Goal: Transaction & Acquisition: Purchase product/service

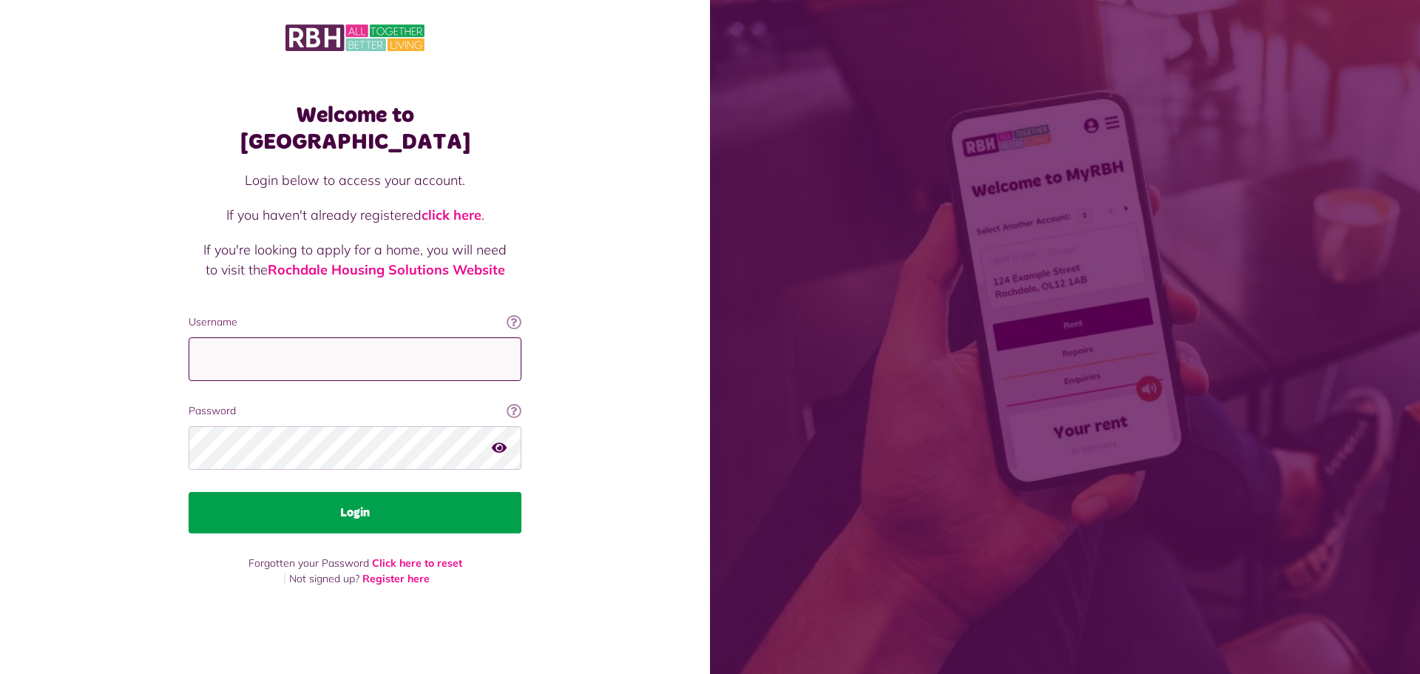
type input "**********"
click at [431, 501] on button "Login" at bounding box center [355, 512] width 333 height 41
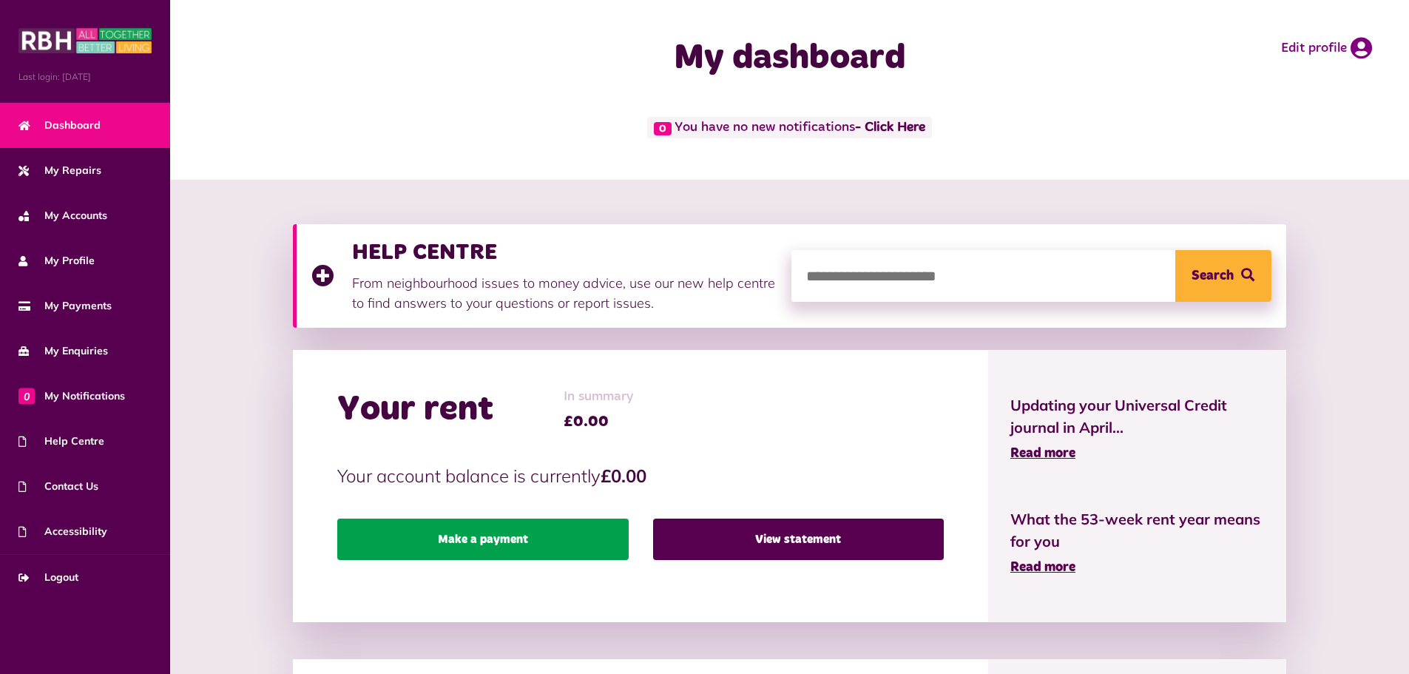
click at [573, 546] on link "Make a payment" at bounding box center [482, 538] width 291 height 41
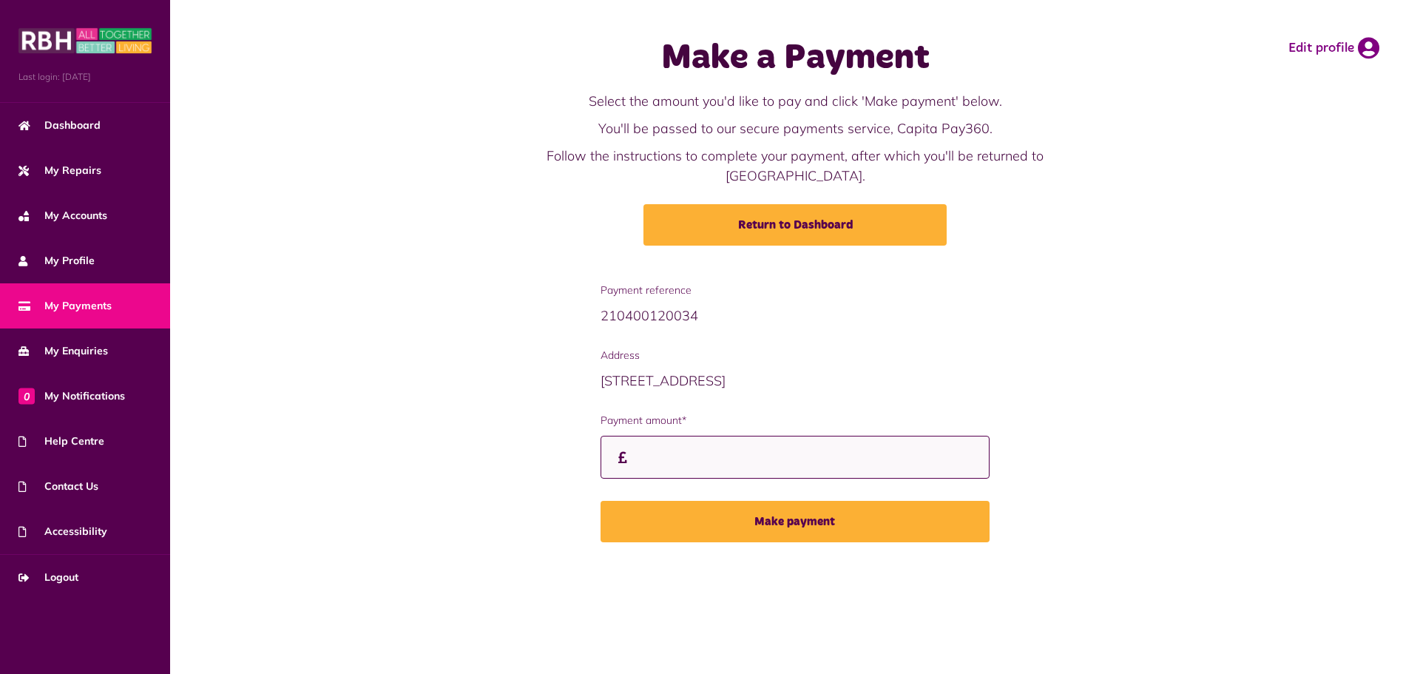
click at [784, 439] on input "Payment amount*" at bounding box center [796, 458] width 390 height 44
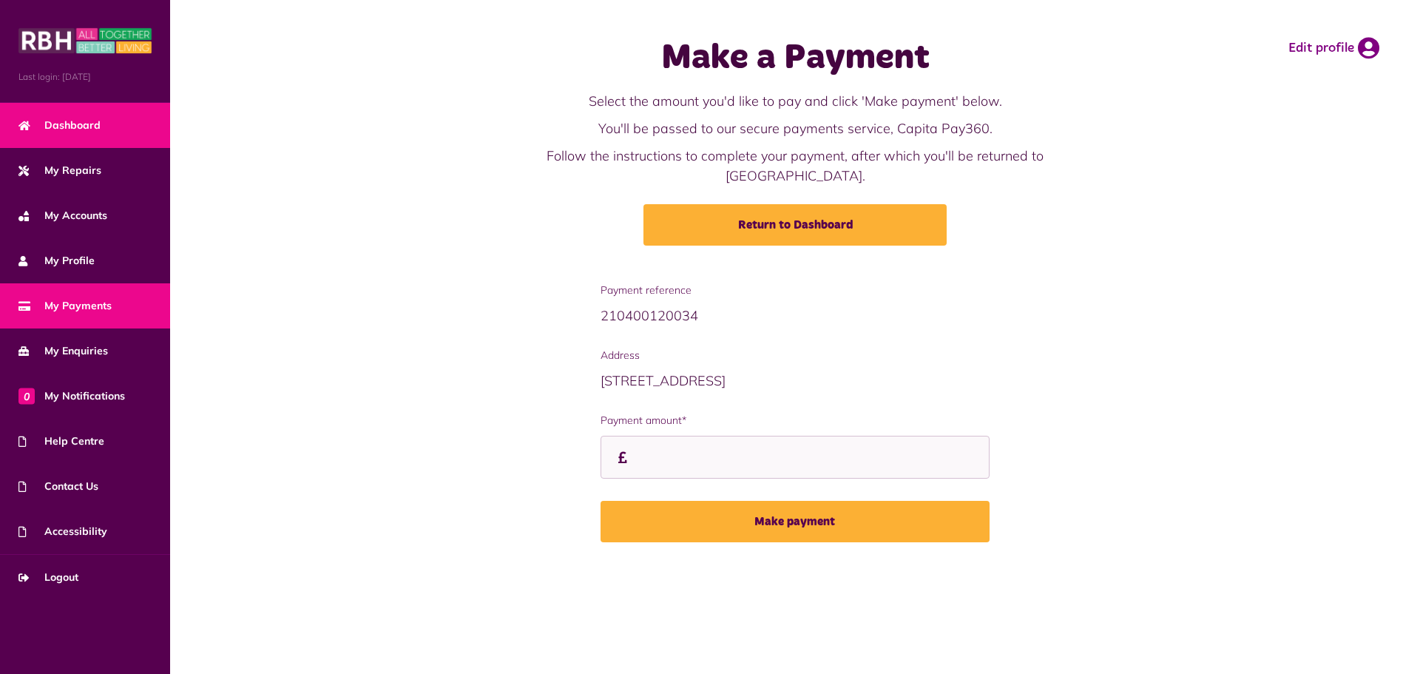
click at [98, 115] on link "Dashboard" at bounding box center [85, 125] width 170 height 45
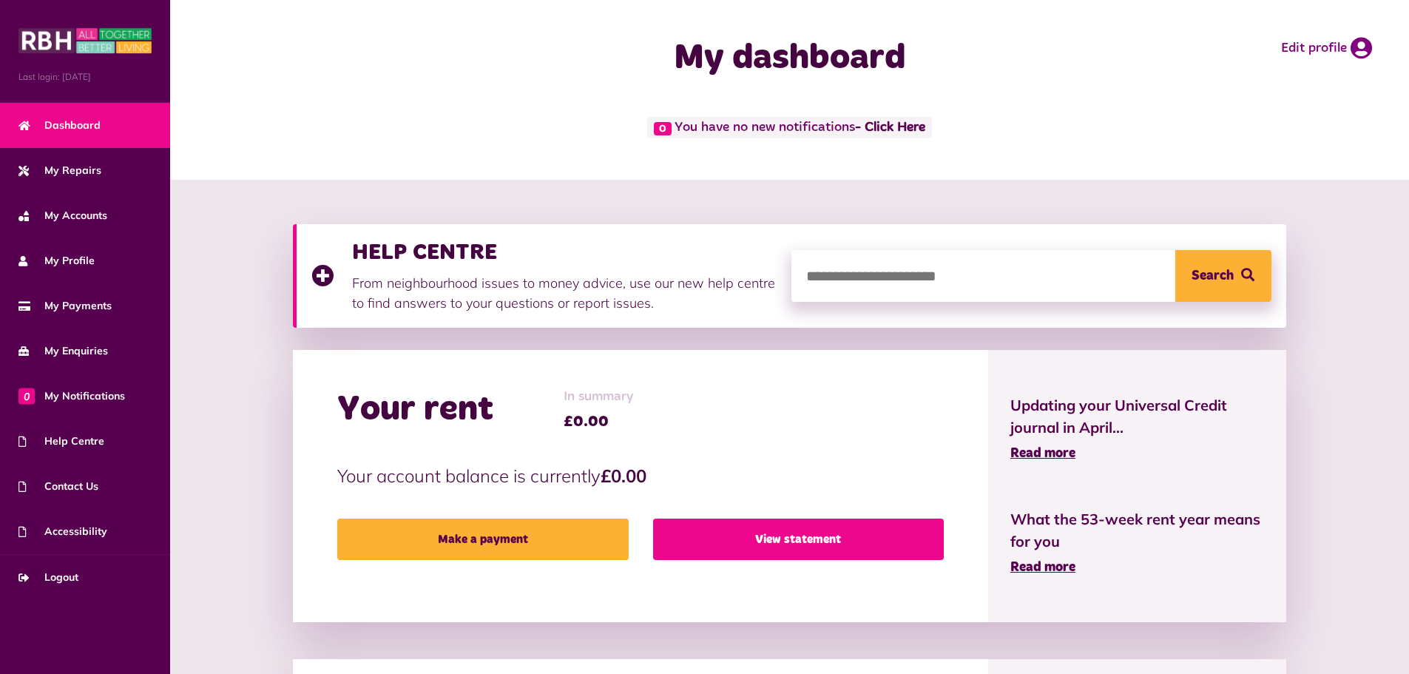
click at [723, 539] on link "View statement" at bounding box center [798, 538] width 291 height 41
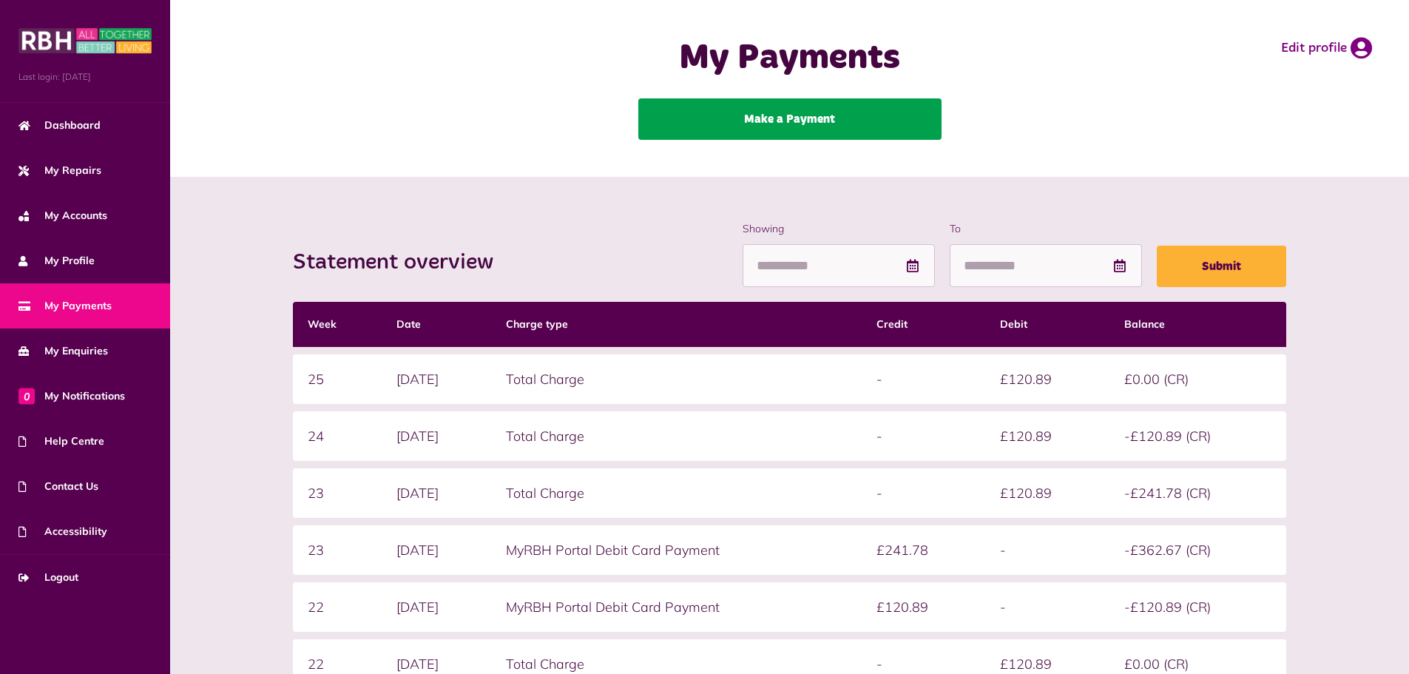
click at [735, 126] on link "Make a Payment" at bounding box center [789, 118] width 303 height 41
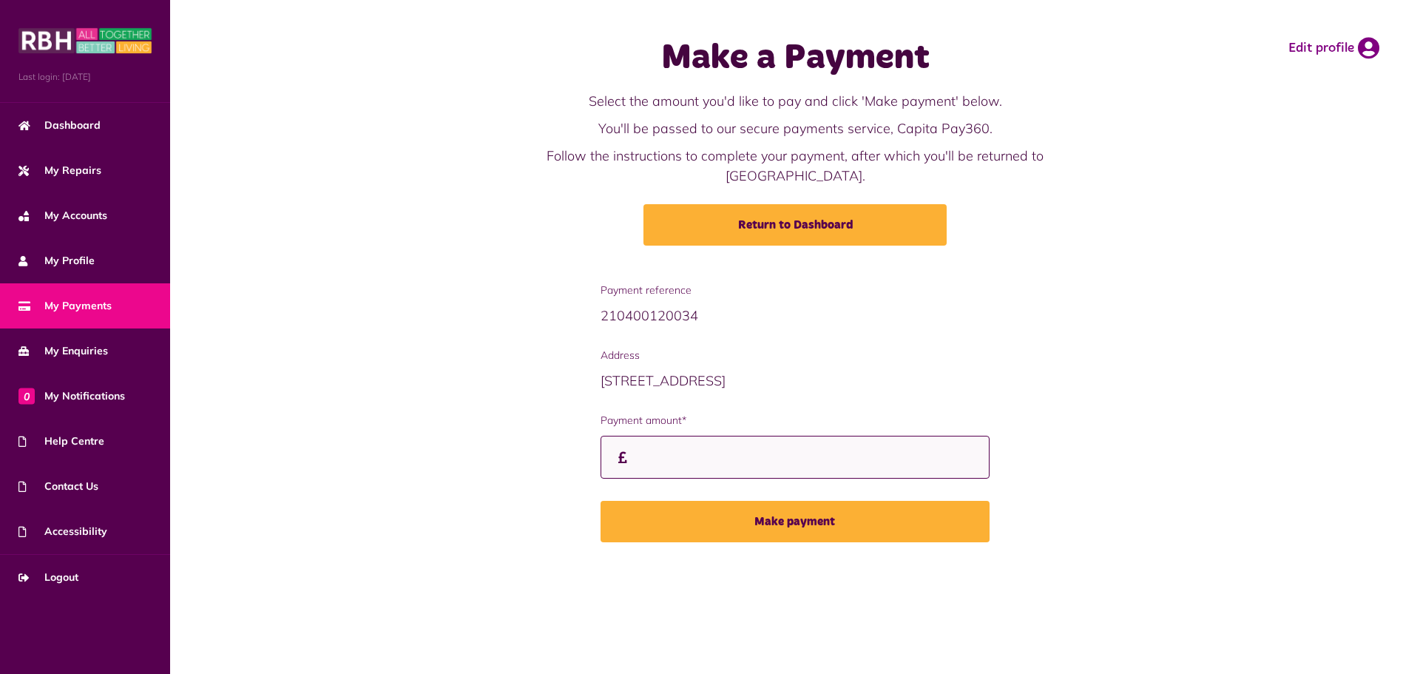
click at [703, 436] on input "Payment amount*" at bounding box center [796, 458] width 390 height 44
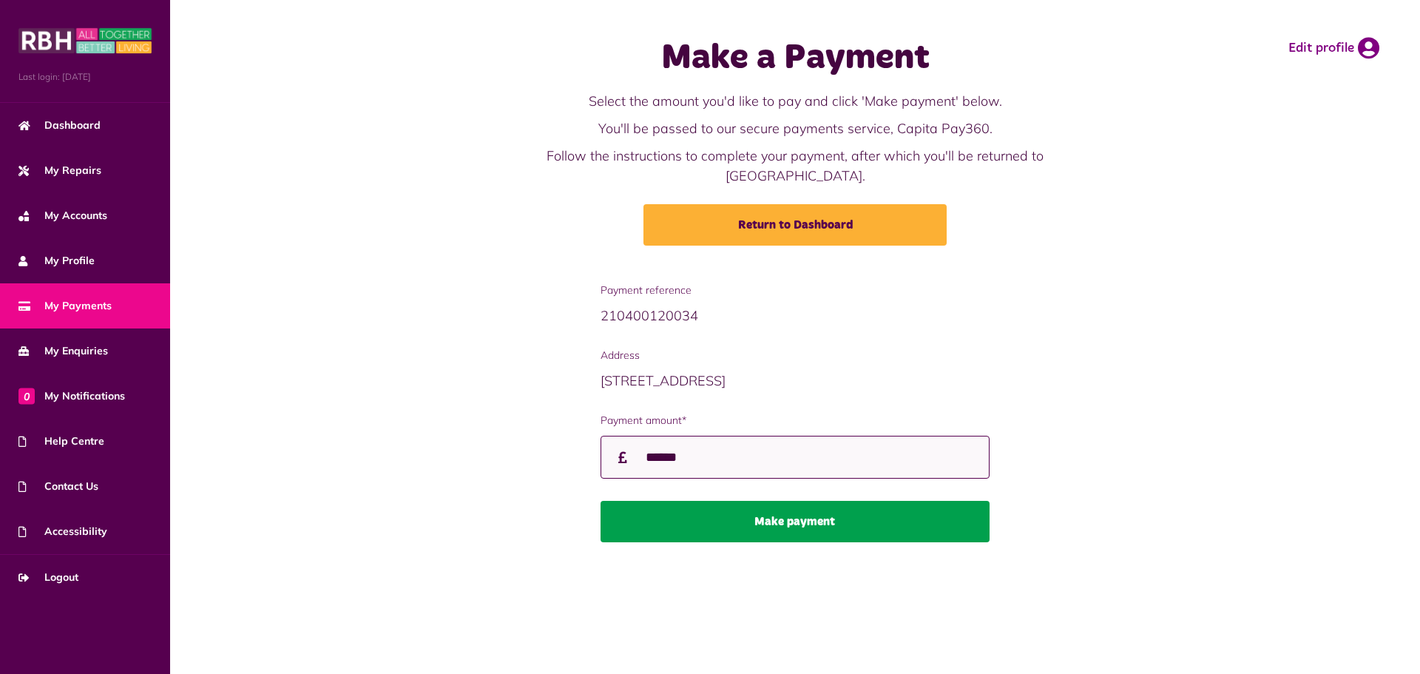
type input "******"
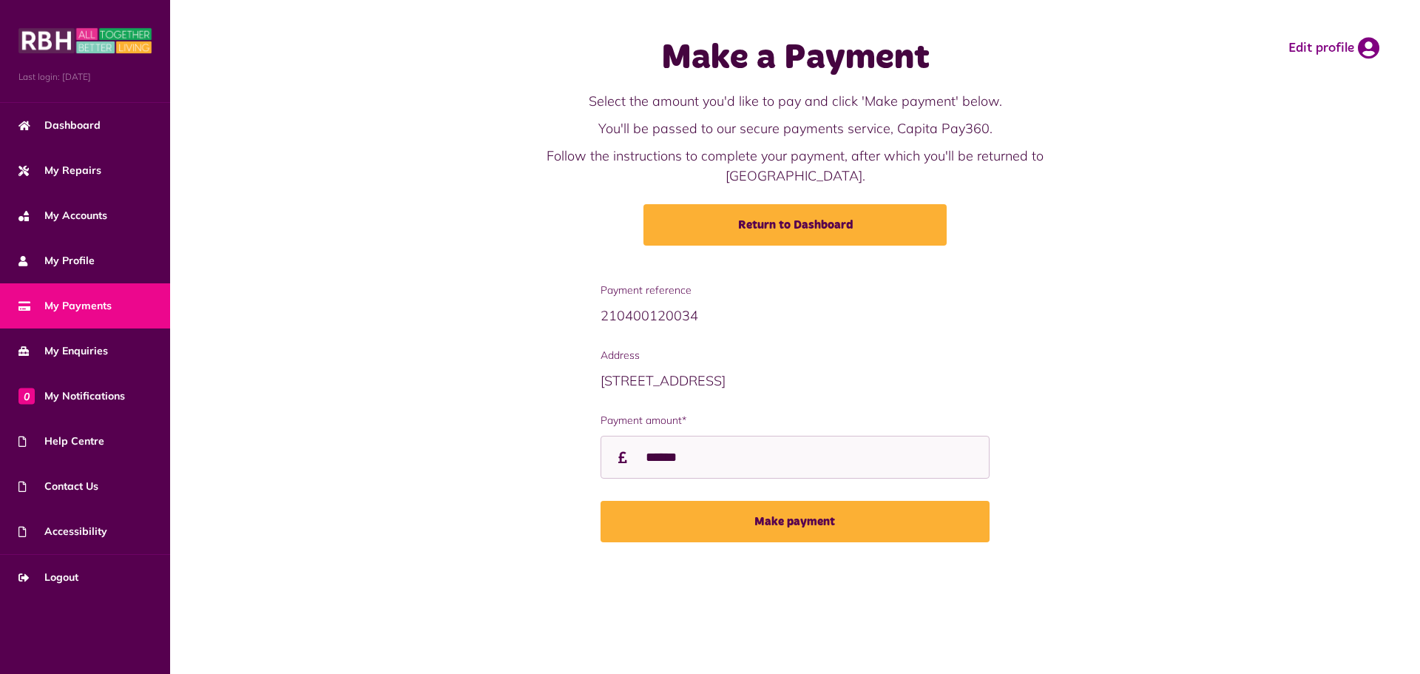
click at [762, 501] on button "Make payment" at bounding box center [796, 521] width 390 height 41
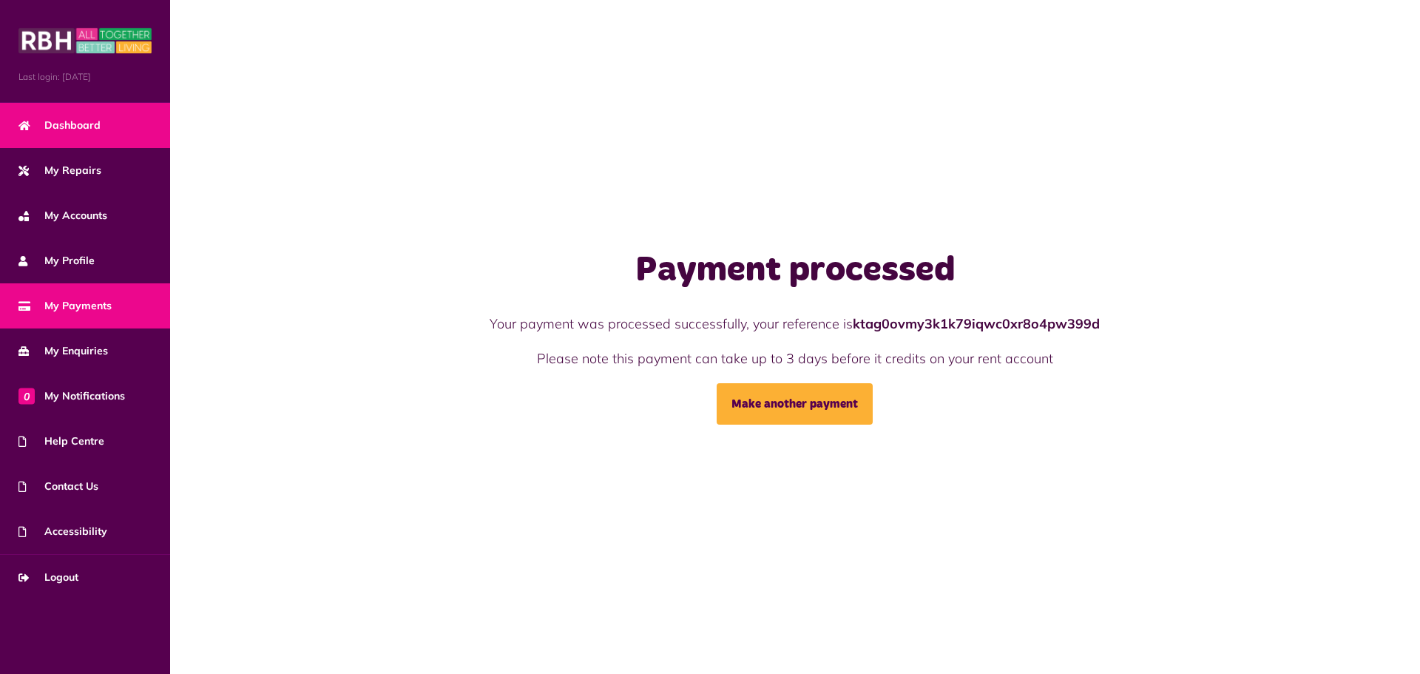
click at [90, 129] on span "Dashboard" at bounding box center [59, 126] width 82 height 16
